Goal: Register for event/course

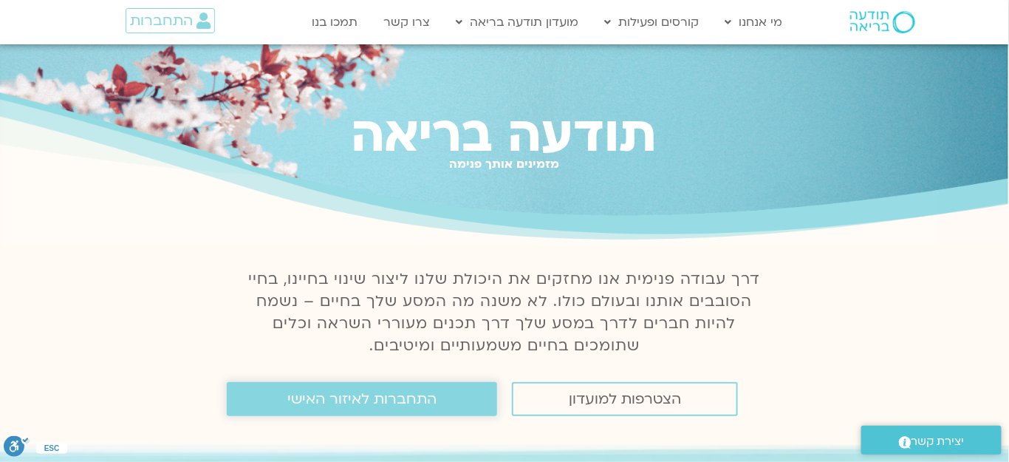
click at [301, 406] on span "התחברות לאיזור האישי" at bounding box center [361, 399] width 149 height 16
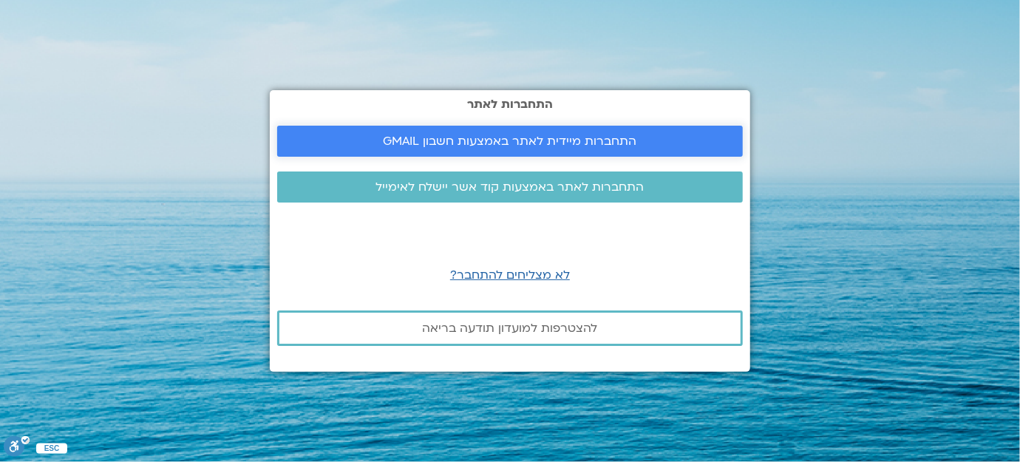
click at [534, 146] on span "התחברות מיידית לאתר באמצעות חשבון GMAIL" at bounding box center [509, 140] width 253 height 13
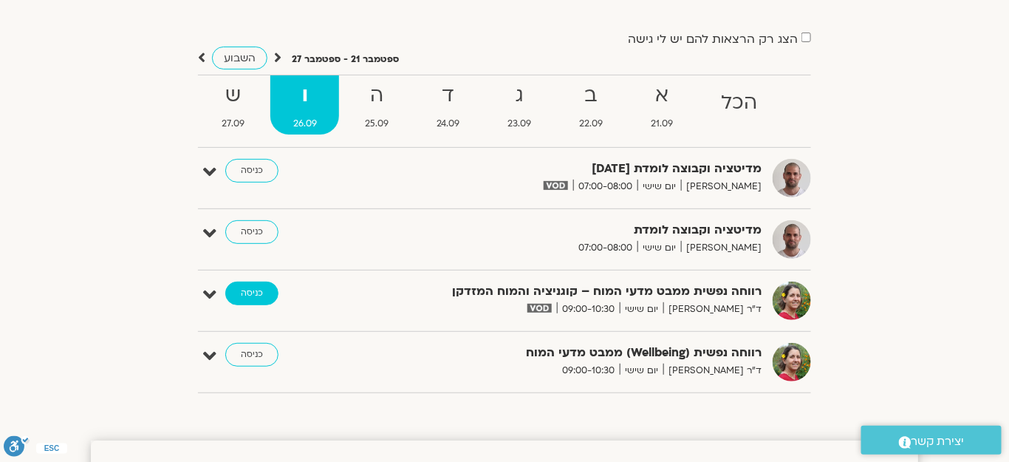
click at [258, 299] on link "כניסה" at bounding box center [251, 294] width 53 height 24
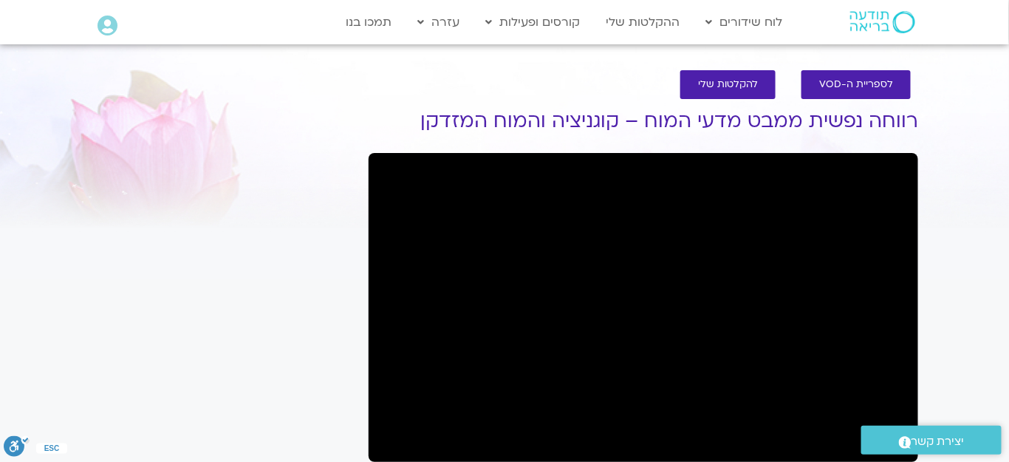
scroll to position [67, 0]
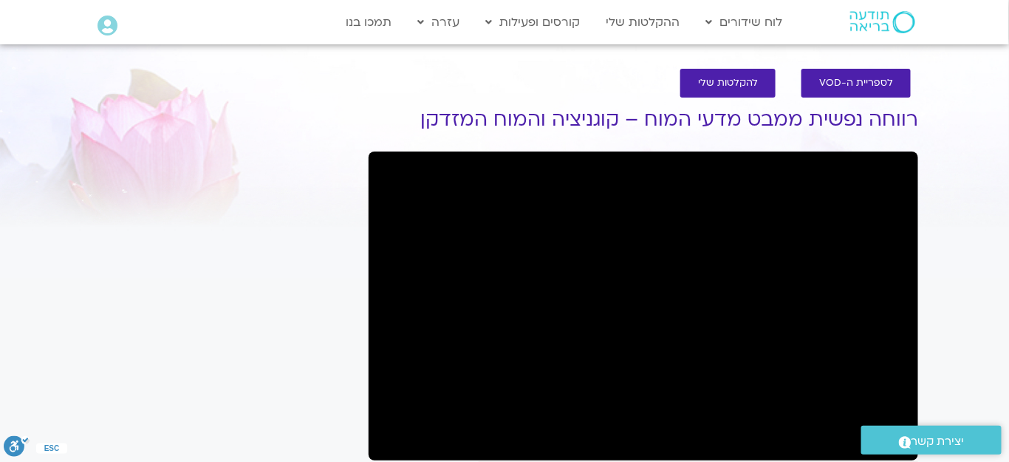
scroll to position [0, 0]
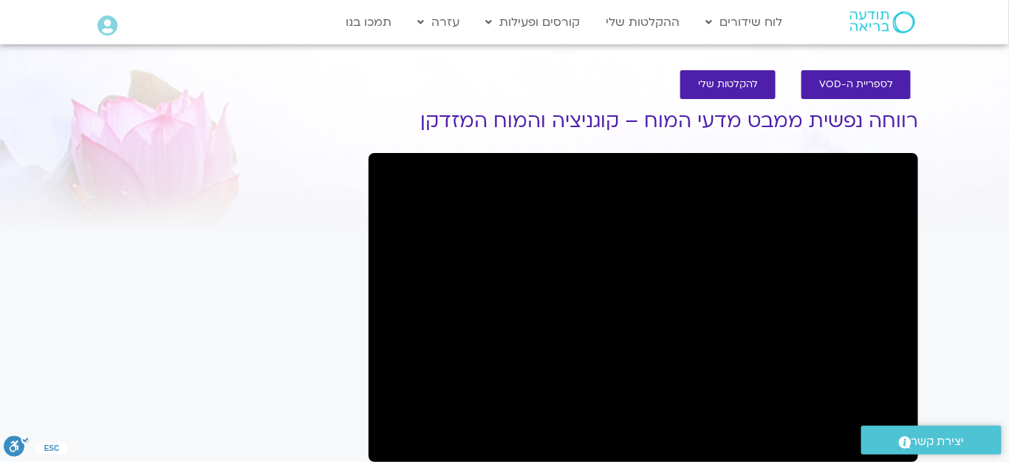
click at [331, 359] on div "It seems we can't find what you're looking for. It seems we can't find what you…" at bounding box center [222, 408] width 278 height 647
click at [202, 409] on div "It seems we can't find what you're looking for. It seems we can't find what you…" at bounding box center [222, 408] width 278 height 647
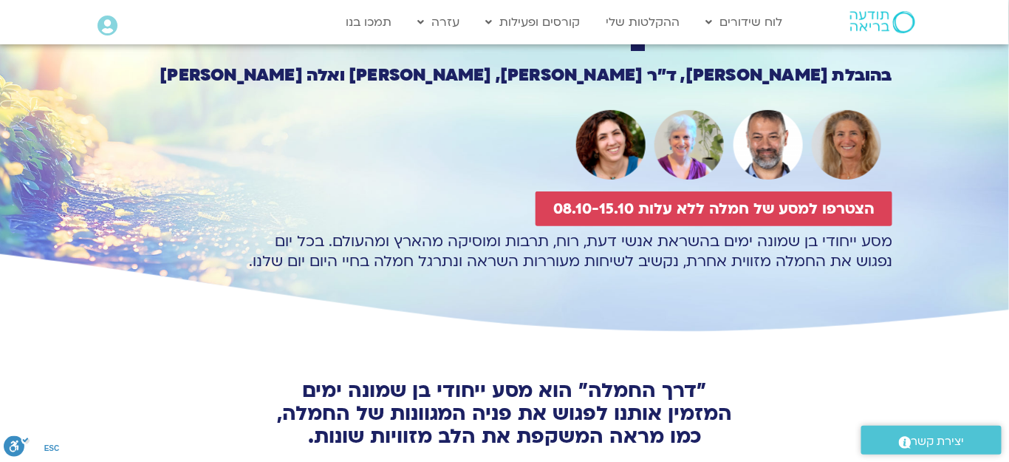
scroll to position [201, 0]
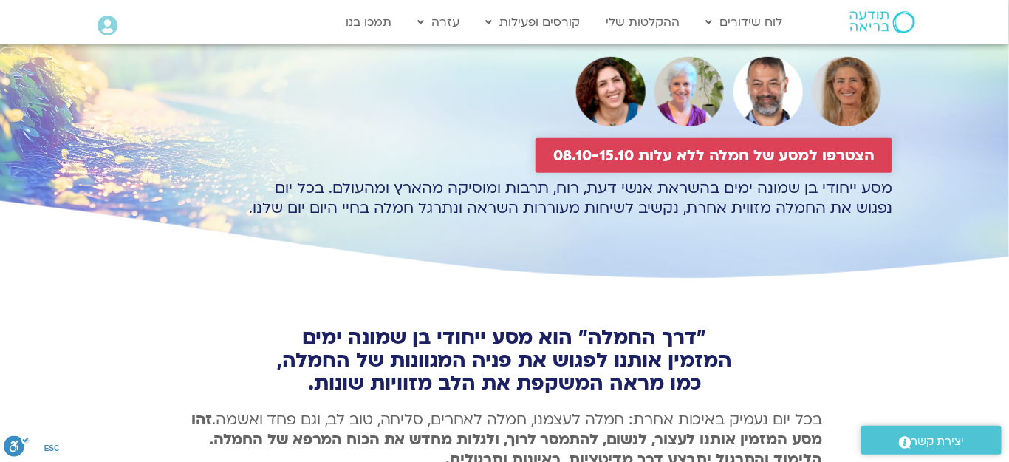
click at [655, 153] on span "הצטרפו למסע של חמלה ללא עלות 08.10-15.10" at bounding box center [713, 155] width 321 height 17
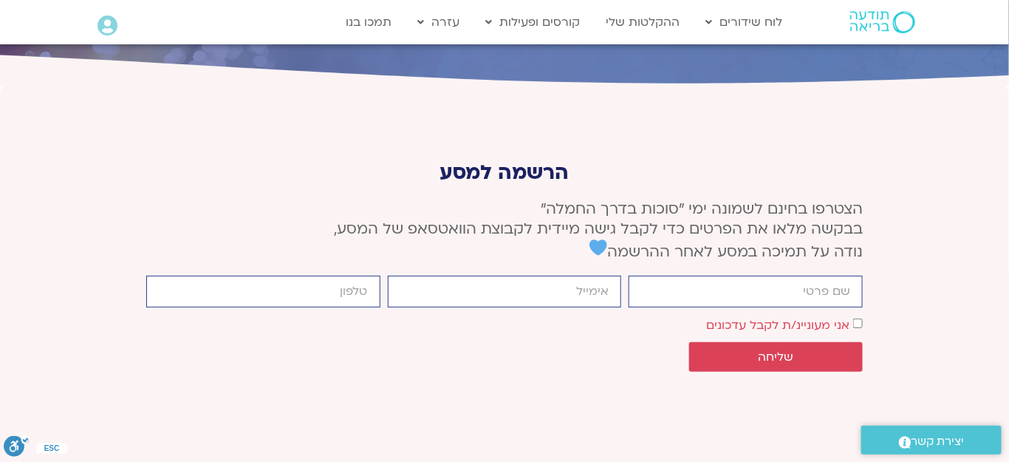
scroll to position [5526, 0]
